Goal: Task Accomplishment & Management: Manage account settings

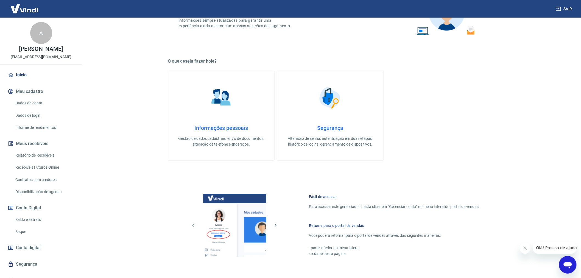
scroll to position [150, 0]
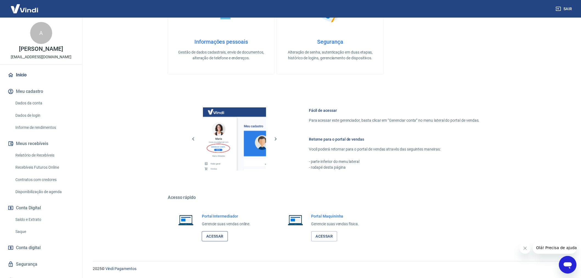
click at [214, 236] on link "Acessar" at bounding box center [215, 236] width 26 height 10
click at [27, 224] on link "Saldo e Extrato" at bounding box center [44, 219] width 62 height 11
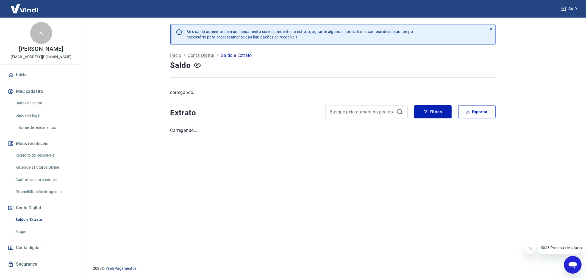
click at [24, 237] on link "Saque" at bounding box center [44, 231] width 62 height 11
click at [32, 237] on link "Saque" at bounding box center [44, 231] width 62 height 11
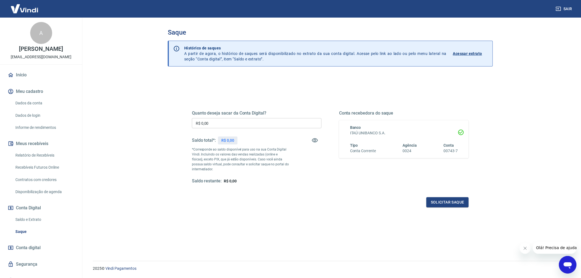
click at [247, 125] on input "R$ 0,00" at bounding box center [257, 123] width 130 height 10
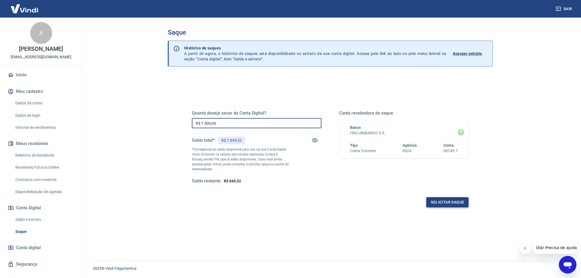
type input "R$ 7.000,00"
click at [451, 204] on button "Solicitar saque" at bounding box center [447, 202] width 42 height 10
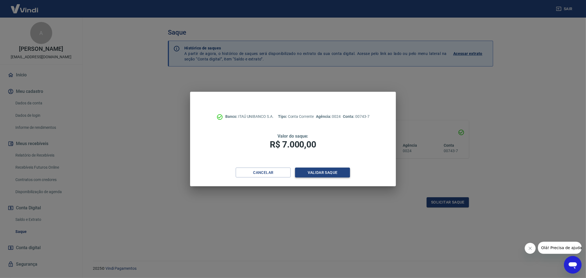
click at [336, 174] on button "Validar saque" at bounding box center [322, 172] width 55 height 10
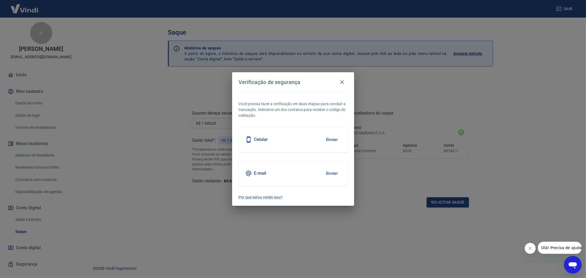
click at [301, 186] on div "Você precisa fazer a verificação em duas etapas para concluir a transação. Sele…" at bounding box center [293, 149] width 122 height 114
click at [327, 172] on button "Enviar" at bounding box center [332, 173] width 18 height 12
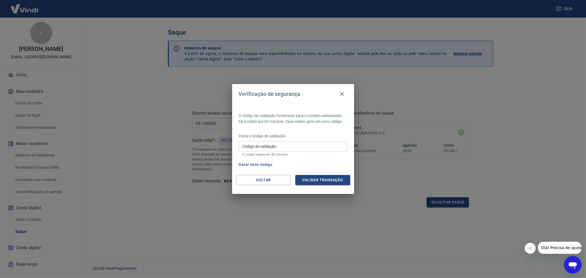
click at [279, 142] on input "Código de validação" at bounding box center [293, 146] width 109 height 10
click at [311, 128] on div "O código de validação foi enviado para o contato selecionado. Ele é válido por …" at bounding box center [293, 139] width 122 height 71
click at [289, 149] on input "Código de validação" at bounding box center [293, 146] width 109 height 10
paste input "723003"
type input "723003"
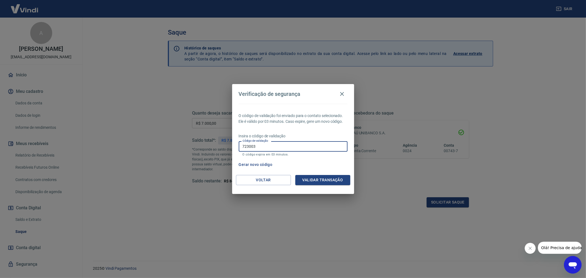
click at [323, 187] on div "Voltar Validar transação" at bounding box center [293, 184] width 122 height 19
click at [325, 181] on button "Validar transação" at bounding box center [322, 180] width 55 height 10
